Goal: Information Seeking & Learning: Learn about a topic

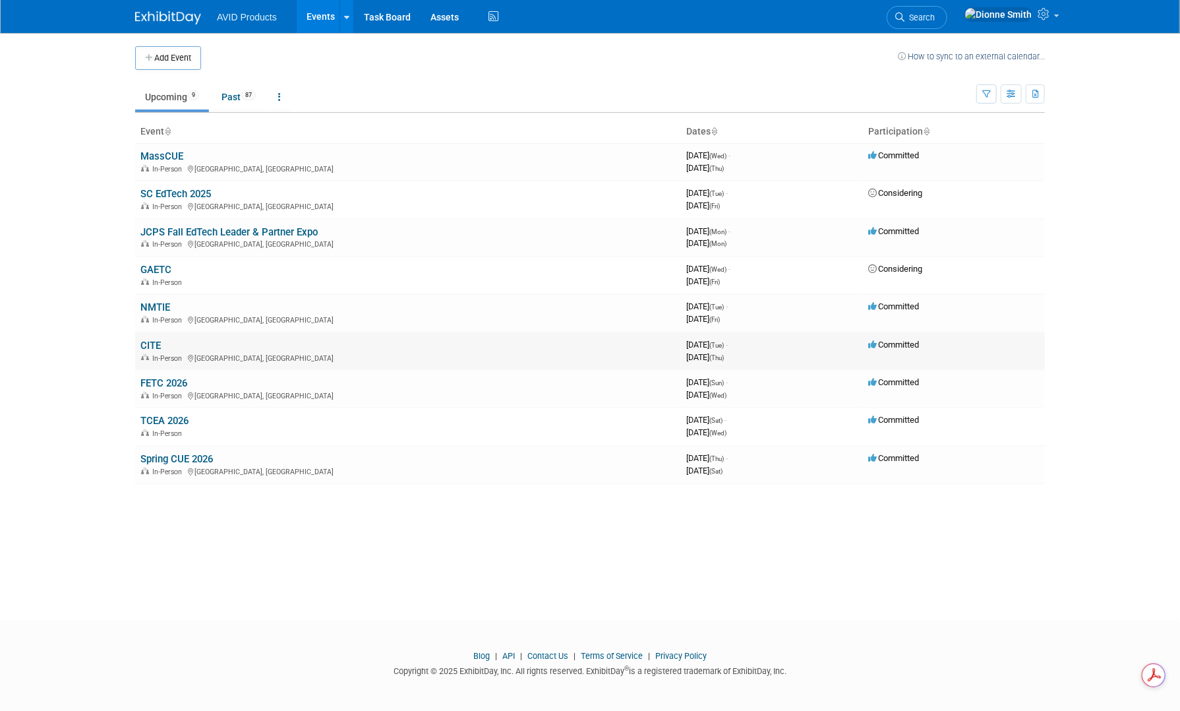
click at [144, 342] on link "CITE" at bounding box center [150, 345] width 20 height 12
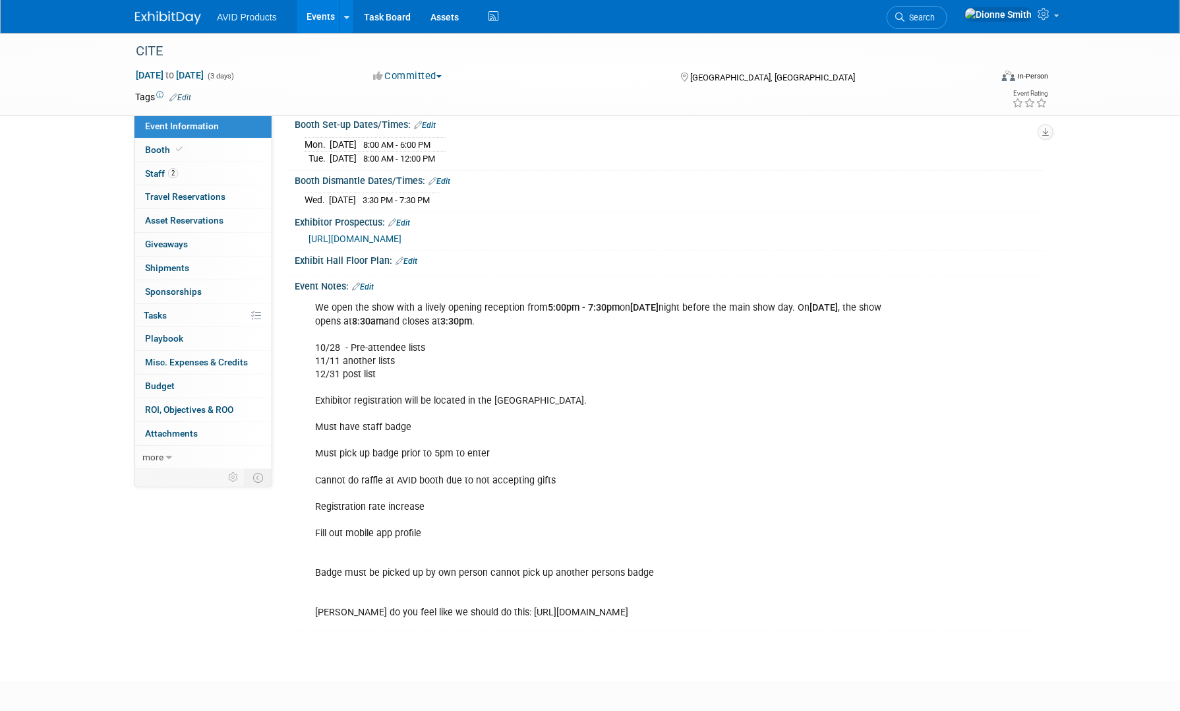
scroll to position [264, 0]
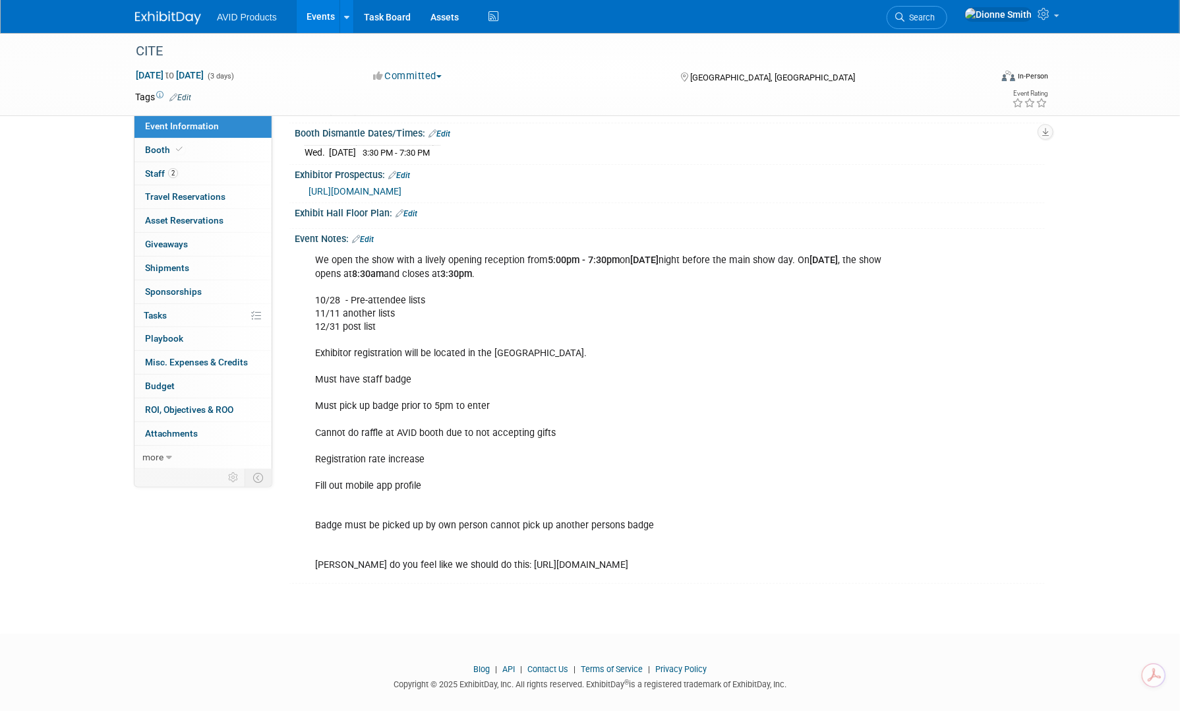
drag, startPoint x: 824, startPoint y: 562, endPoint x: 479, endPoint y: 571, distance: 345.5
click at [500, 571] on div "We open the show with a lively opening reception from 5:00pm - 7:30pm on Tuesda…" at bounding box center [603, 412] width 594 height 331
drag, startPoint x: 477, startPoint y: 561, endPoint x: 823, endPoint y: 571, distance: 345.6
click at [823, 571] on div "We open the show with a lively opening reception from 5:00pm - 7:30pm on Tuesda…" at bounding box center [603, 412] width 594 height 331
copy div "https://form.asana.com/?k=v_gzVyklhnPQoRBBFjxe6A&d=1202710242568759"
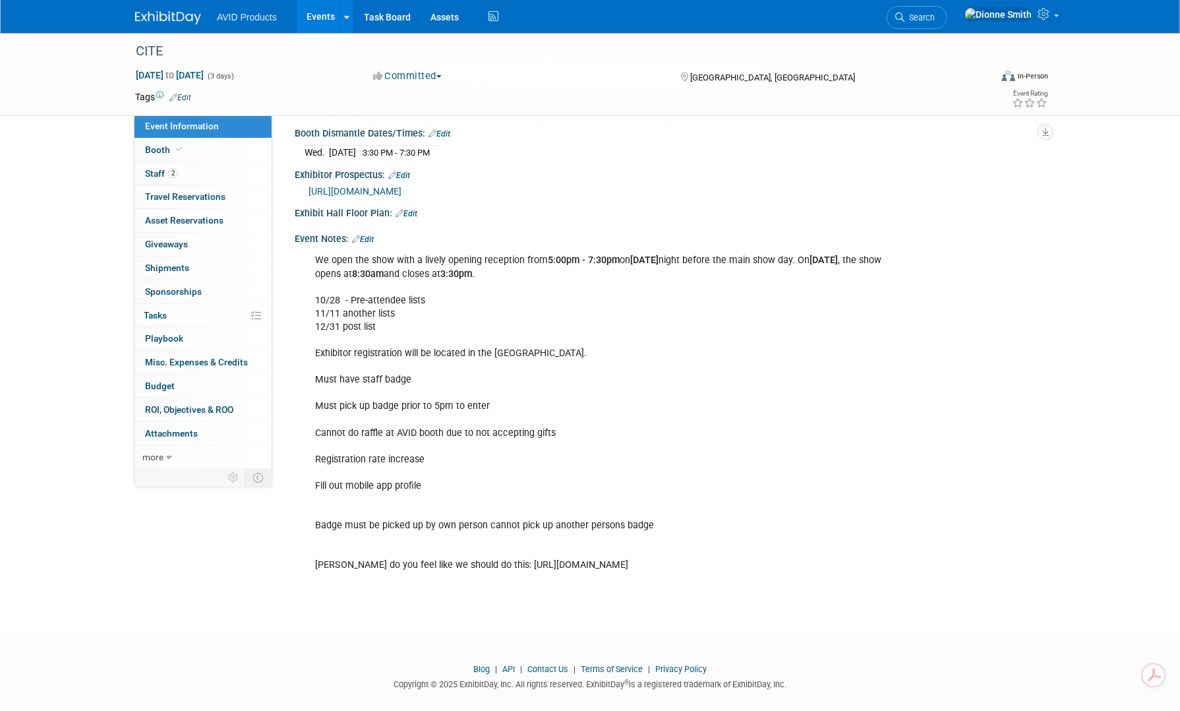
click at [401, 186] on span "https://www.cite.org/exhibitiorprospectus" at bounding box center [354, 191] width 93 height 11
click at [155, 16] on img at bounding box center [168, 17] width 66 height 13
